Goal: Task Accomplishment & Management: Use online tool/utility

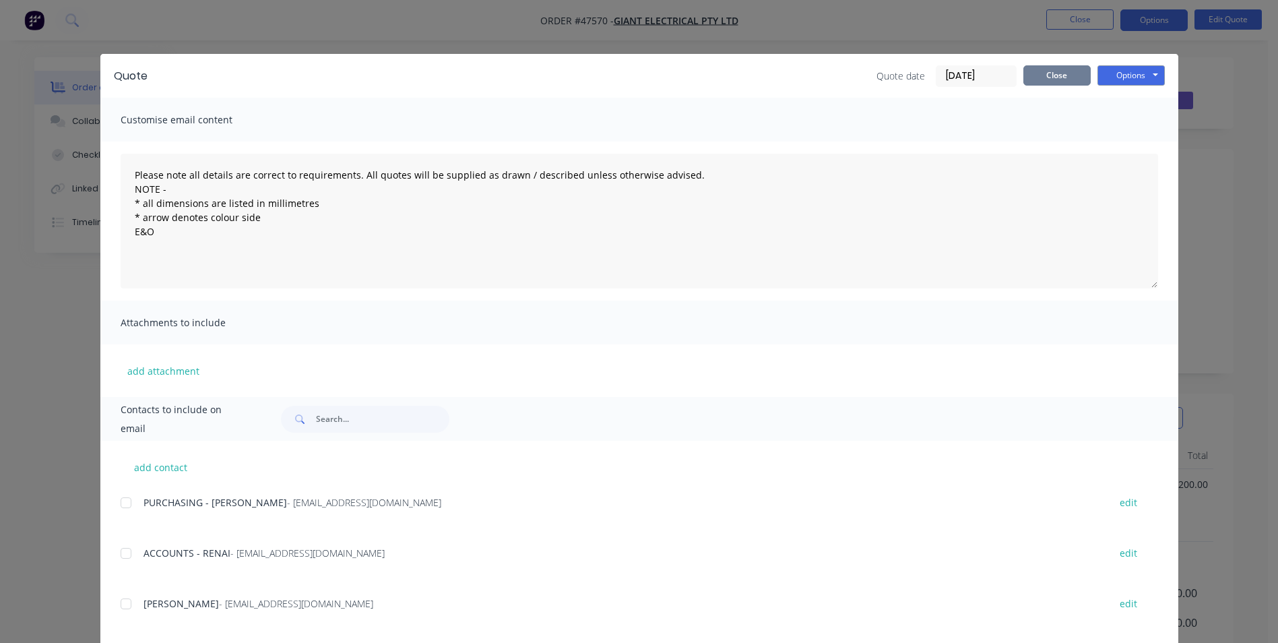
click at [1048, 73] on button "Close" at bounding box center [1056, 75] width 67 height 20
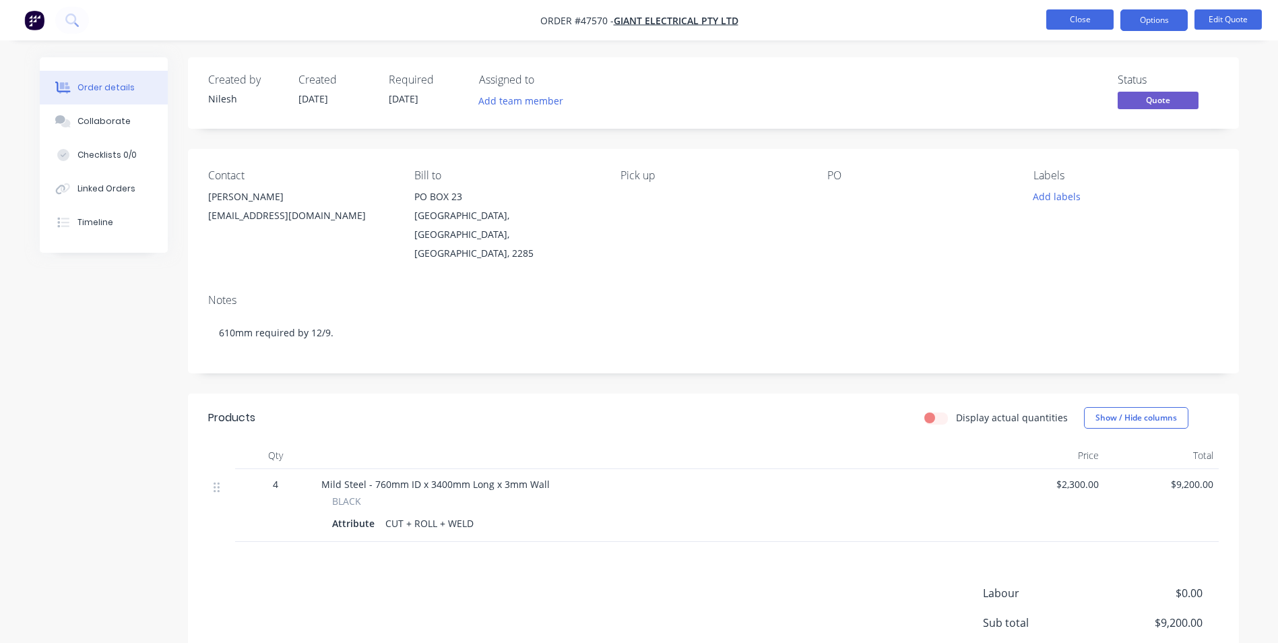
click at [1074, 14] on button "Close" at bounding box center [1079, 19] width 67 height 20
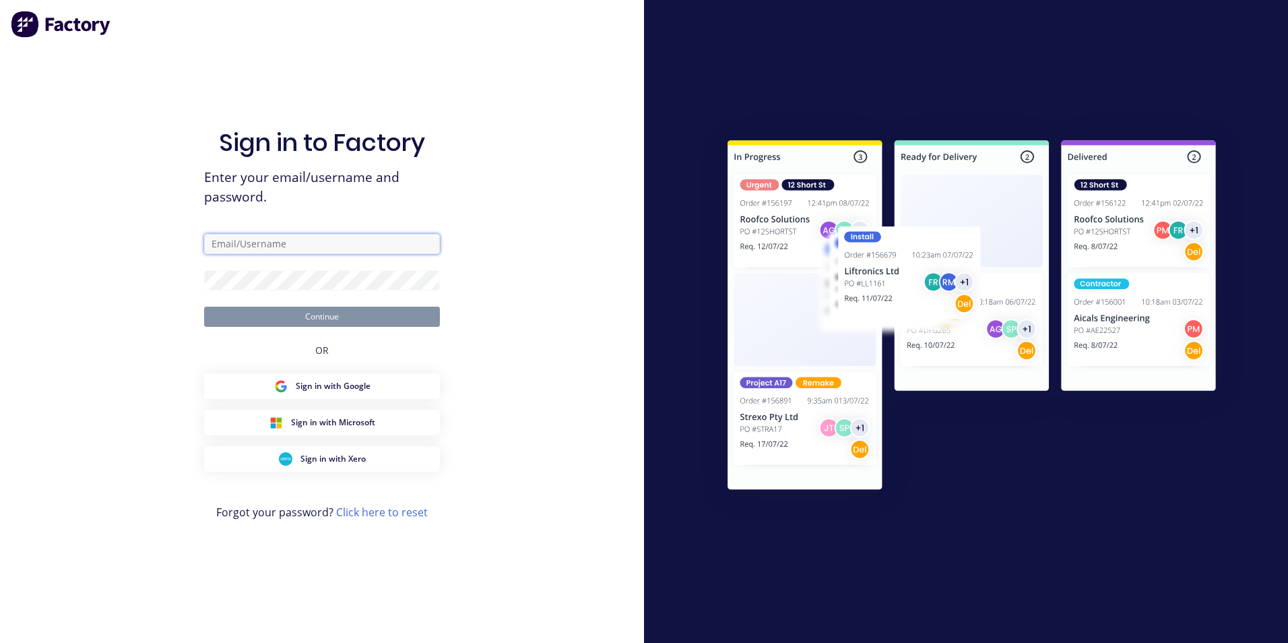
type input "[EMAIL_ADDRESS][DOMAIN_NAME]"
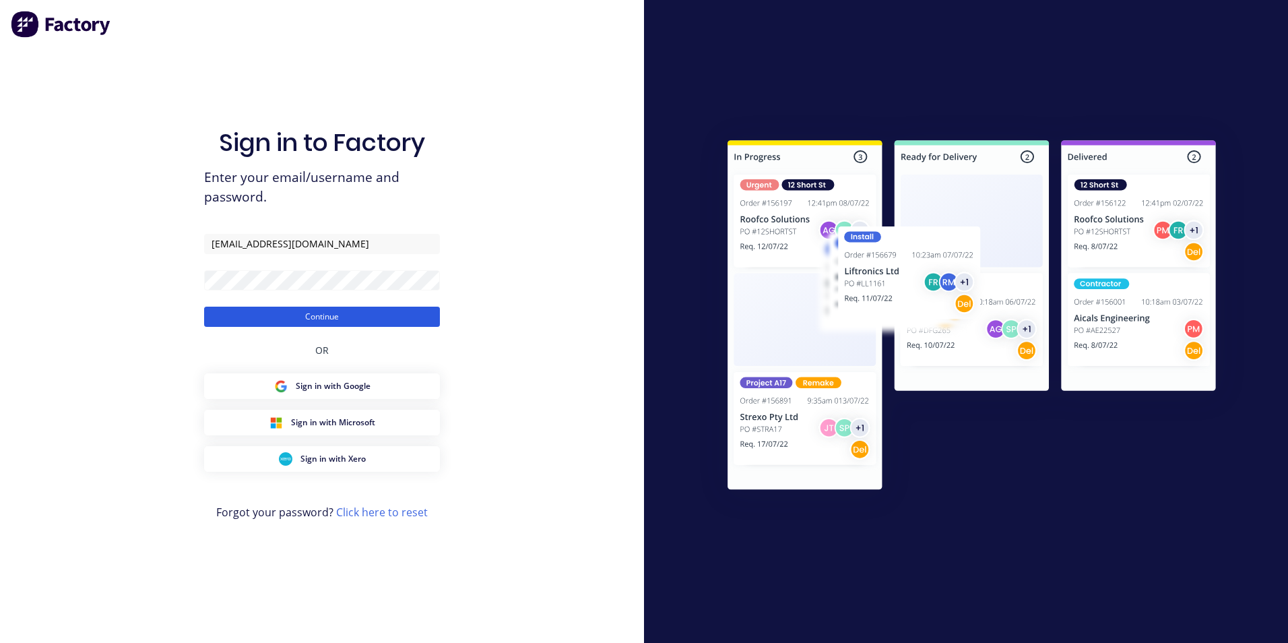
click at [327, 319] on button "Continue" at bounding box center [322, 317] width 236 height 20
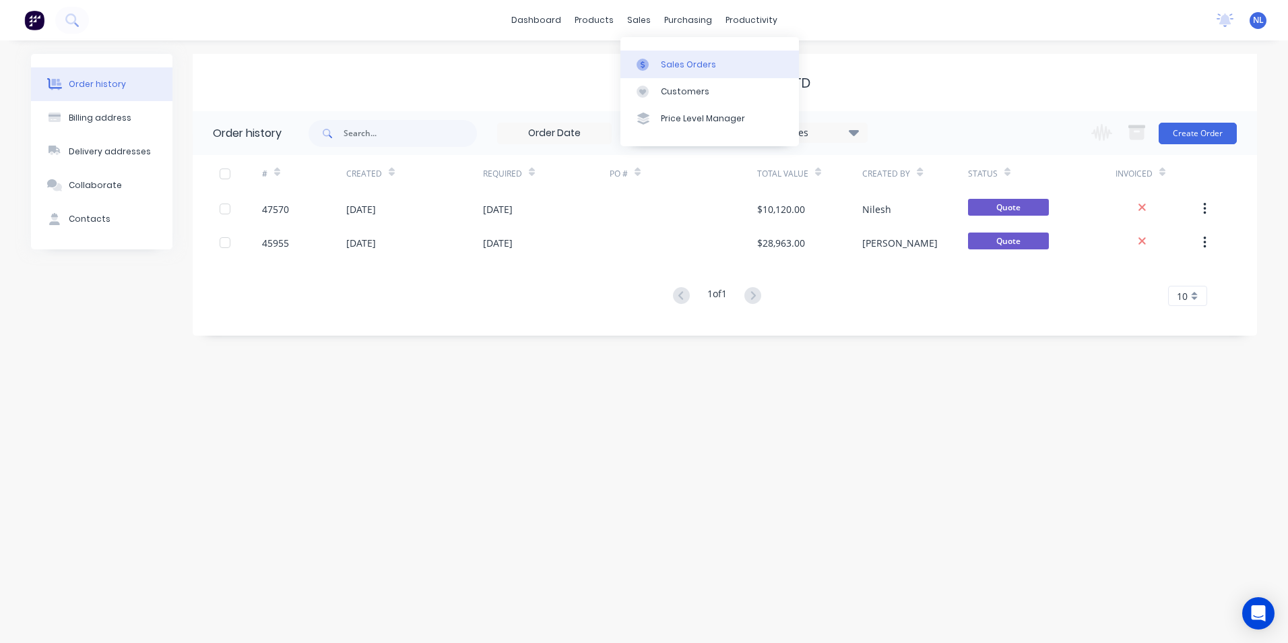
click at [649, 61] on div at bounding box center [647, 65] width 20 height 12
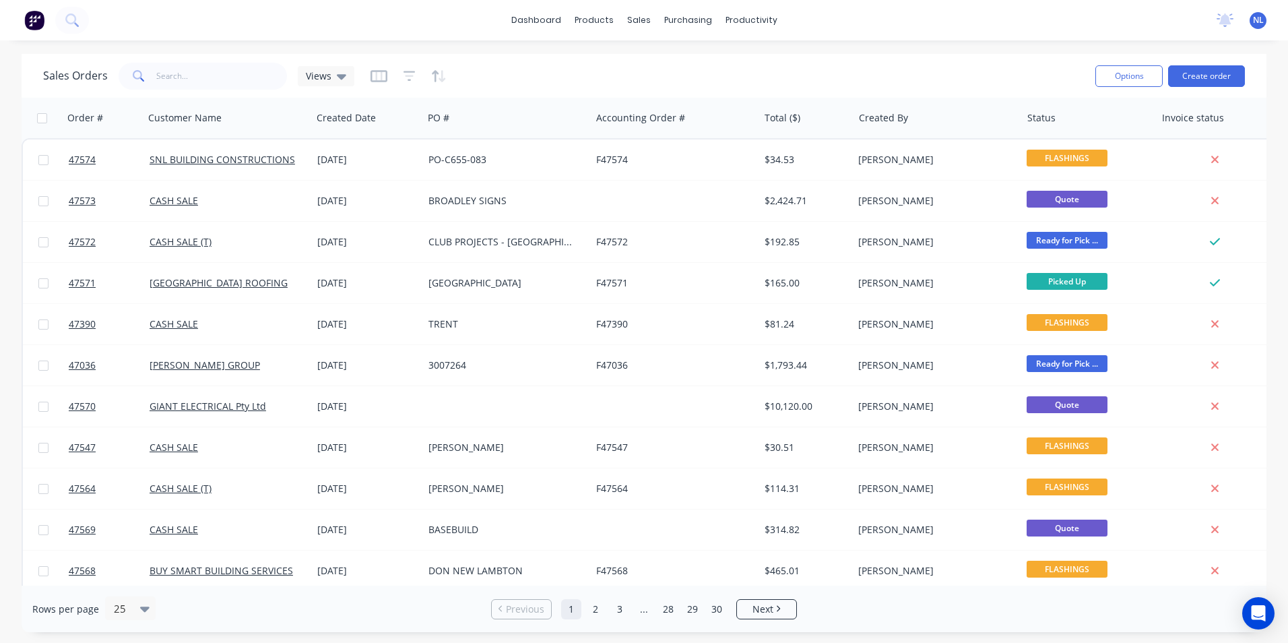
click at [1206, 63] on div "Options Create order" at bounding box center [1167, 75] width 155 height 33
click at [1204, 73] on button "Create order" at bounding box center [1206, 76] width 77 height 22
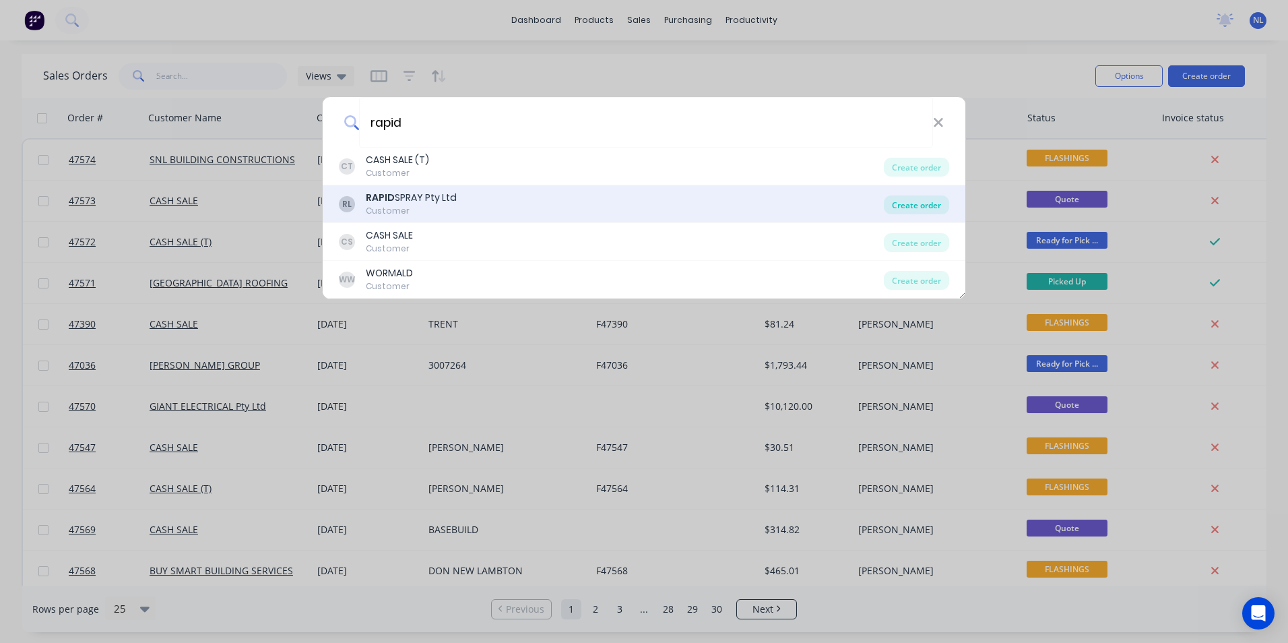
type input "rapid"
click at [916, 205] on div "Create order" at bounding box center [916, 204] width 65 height 19
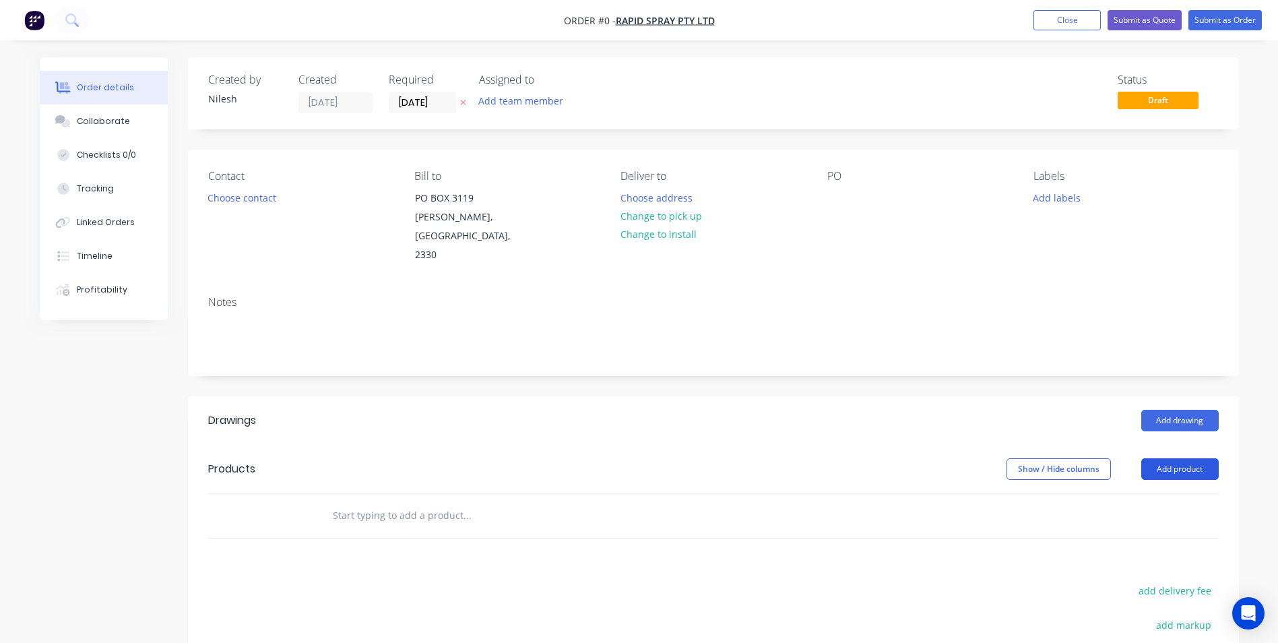
click at [1180, 458] on button "Add product" at bounding box center [1179, 469] width 77 height 22
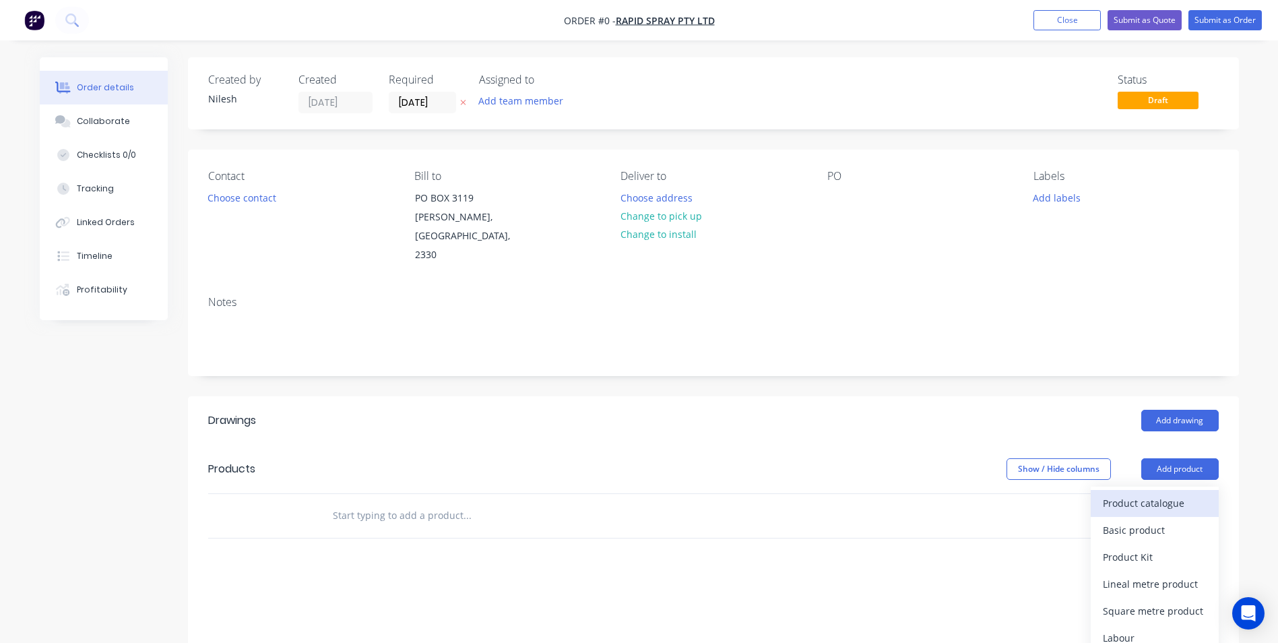
click at [1153, 493] on div "Product catalogue" at bounding box center [1155, 503] width 104 height 20
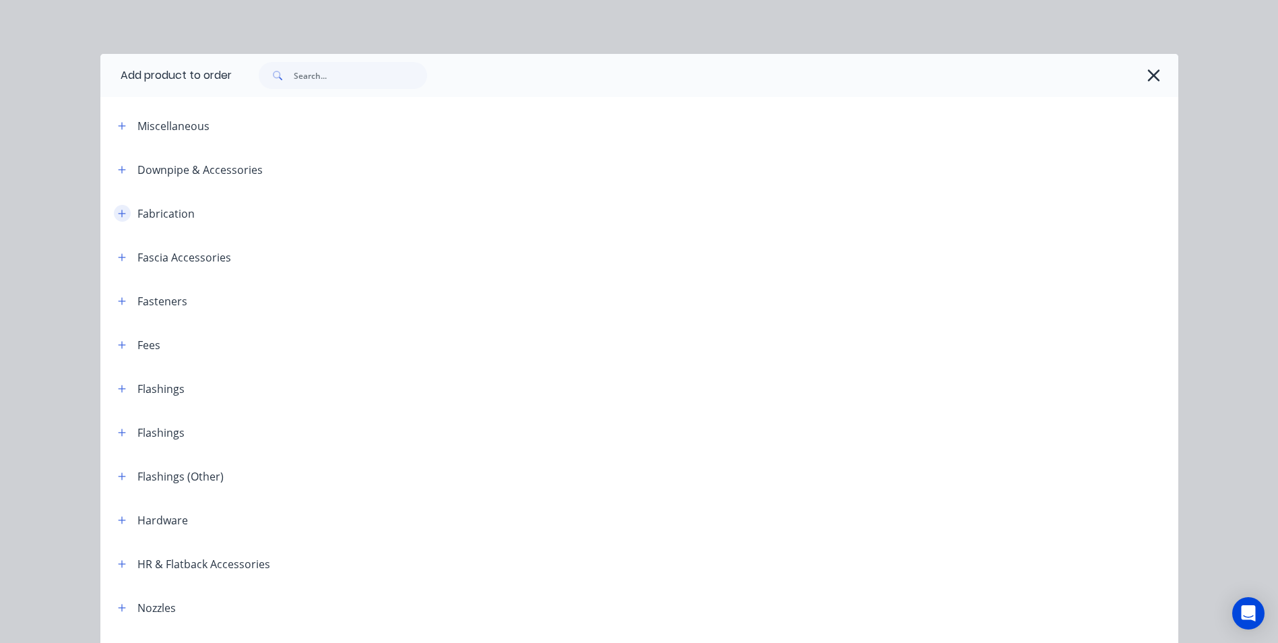
click at [114, 213] on button "button" at bounding box center [122, 213] width 17 height 17
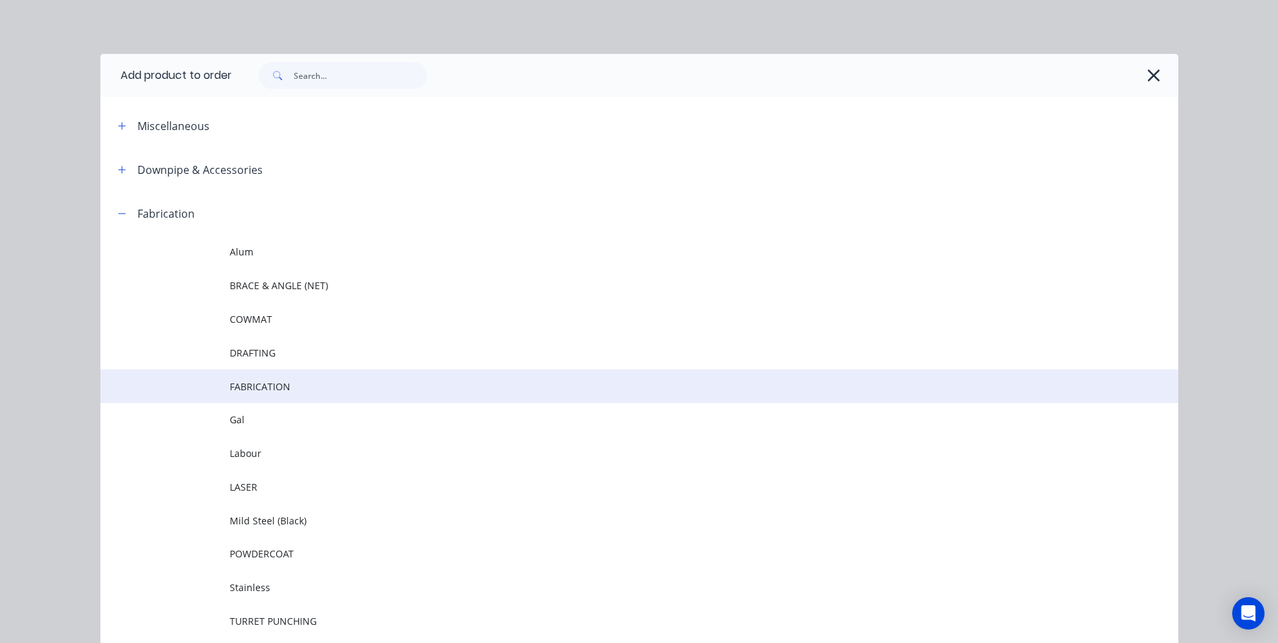
click at [293, 386] on span "FABRICATION" at bounding box center [609, 386] width 759 height 14
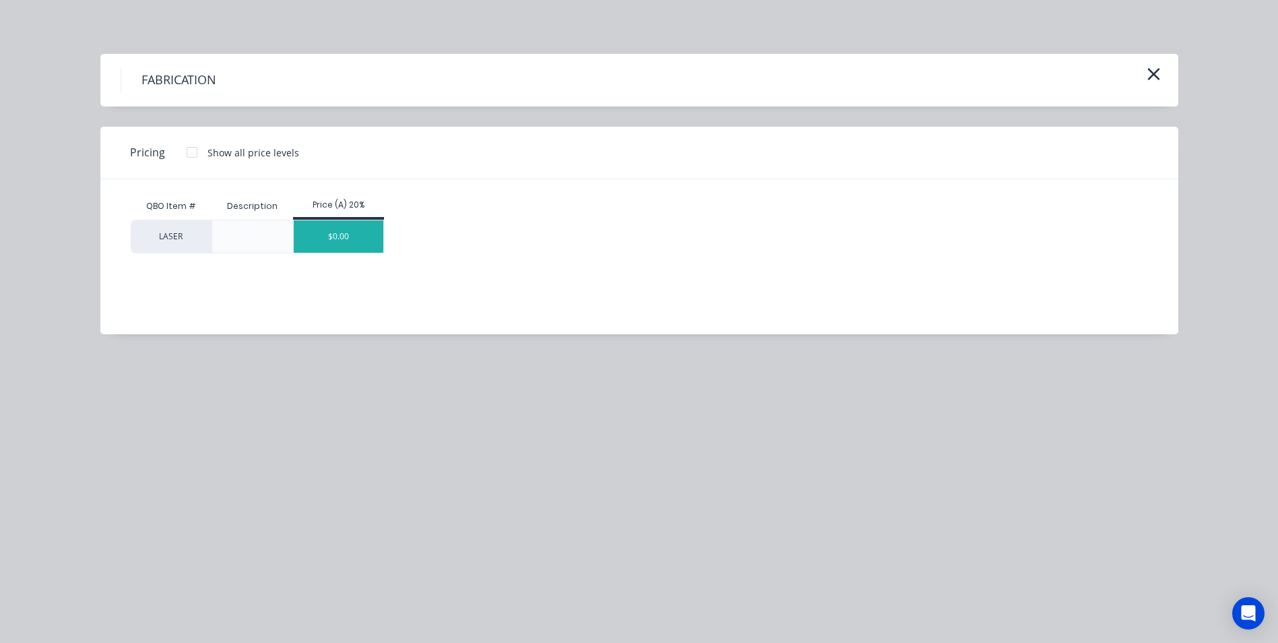
click at [318, 236] on div "$0.00" at bounding box center [339, 236] width 90 height 32
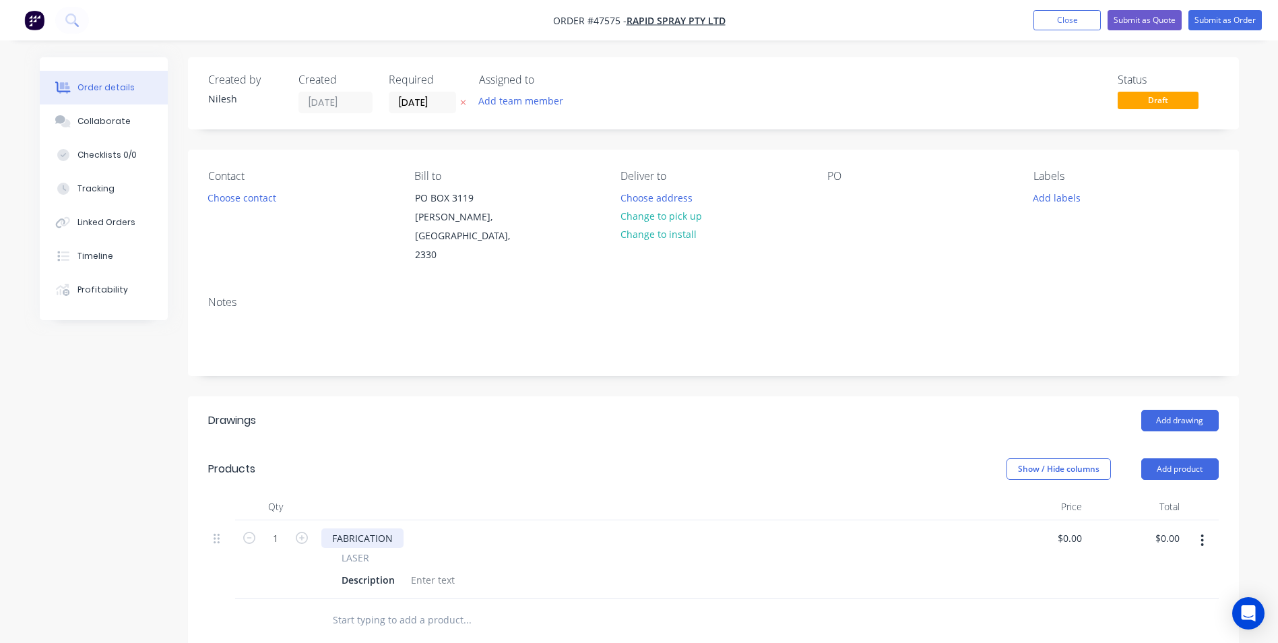
click at [386, 528] on div "FABRICATION" at bounding box center [362, 538] width 82 height 20
drag, startPoint x: 393, startPoint y: 520, endPoint x: 243, endPoint y: 540, distance: 151.6
click at [243, 540] on div "1 FABRICATION LASER Description $0.00 $0.00 $0.00 $0.00" at bounding box center [713, 559] width 1010 height 78
